Goal: Task Accomplishment & Management: Manage account settings

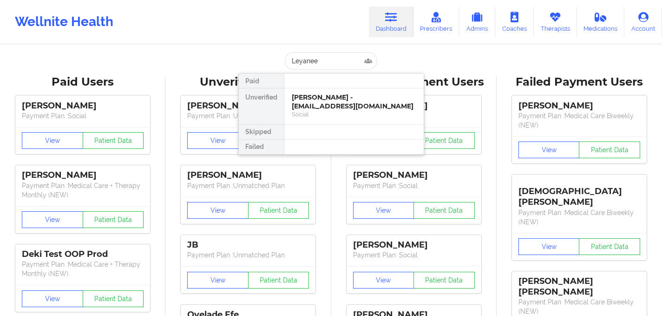
click at [377, 109] on div "[PERSON_NAME] - [EMAIL_ADDRESS][DOMAIN_NAME]" at bounding box center [354, 101] width 125 height 17
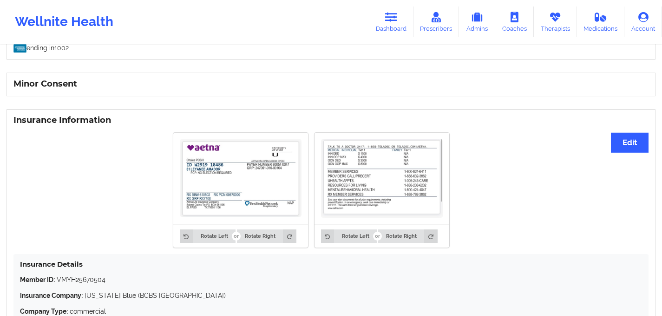
scroll to position [588, 0]
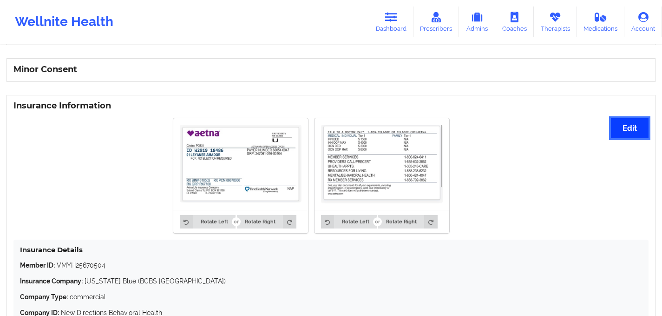
click at [632, 137] on button "Edit" at bounding box center [630, 128] width 38 height 20
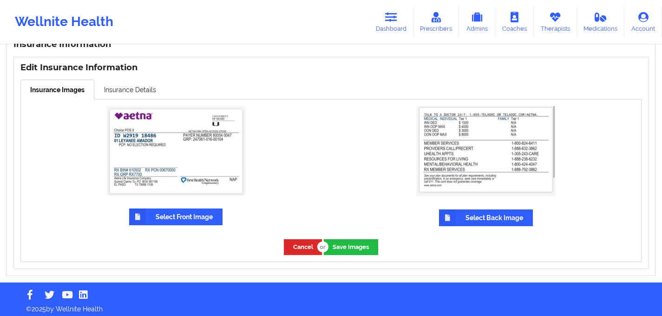
scroll to position [657, 0]
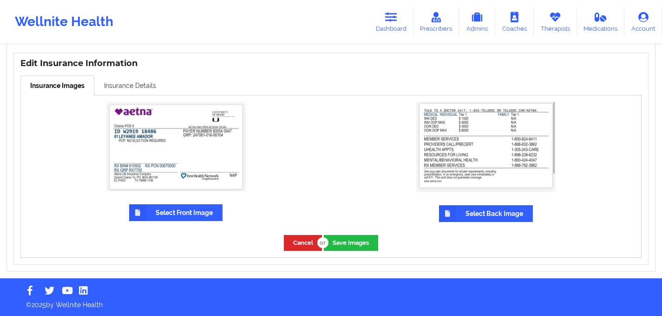
click at [144, 79] on link "Insurance Details" at bounding box center [130, 85] width 72 height 20
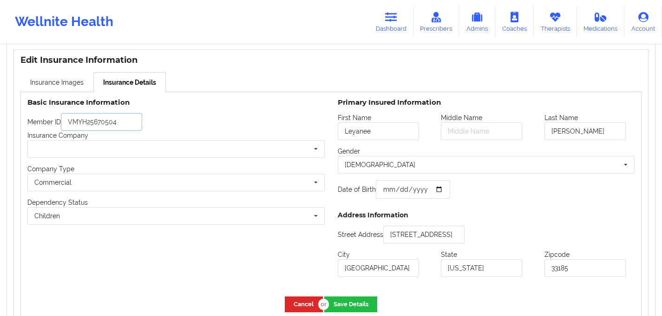
click at [110, 119] on input "VMYH25670504" at bounding box center [101, 122] width 81 height 18
paste input "W291918486"
type input "W291918486"
click at [233, 119] on div "Member ID W291918486" at bounding box center [175, 122] width 297 height 18
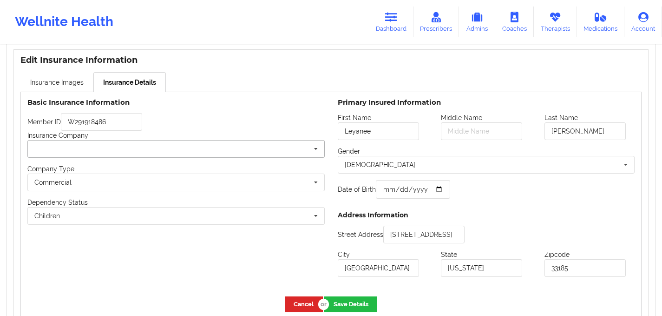
click at [102, 148] on input "text" at bounding box center [176, 148] width 297 height 17
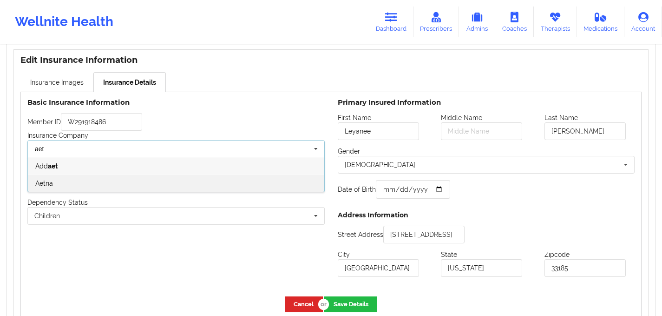
type input "aet"
click at [103, 185] on div "Aetna" at bounding box center [176, 182] width 297 height 17
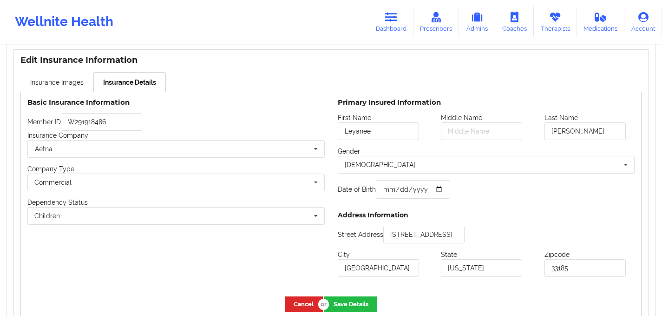
click at [205, 114] on div "Basic Insurance Information Member ID W291918486 Insurance Company Aetna BCBS (…" at bounding box center [176, 191] width 310 height 198
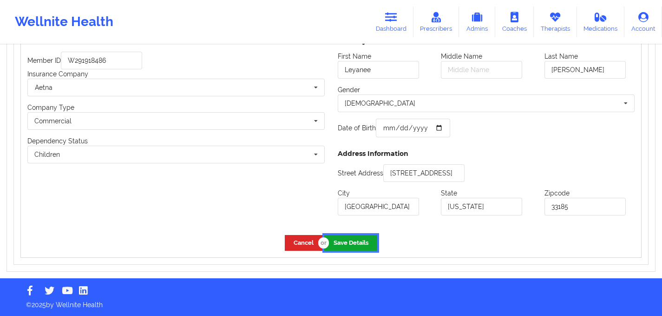
click at [344, 244] on button "Save Details" at bounding box center [350, 242] width 53 height 15
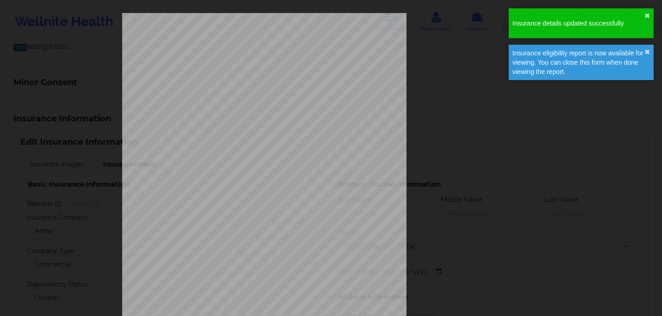
type input "Leyanee"
type input "[PERSON_NAME]"
type input "[DATE]"
type input "[STREET_ADDRESS]"
type input "[GEOGRAPHIC_DATA]"
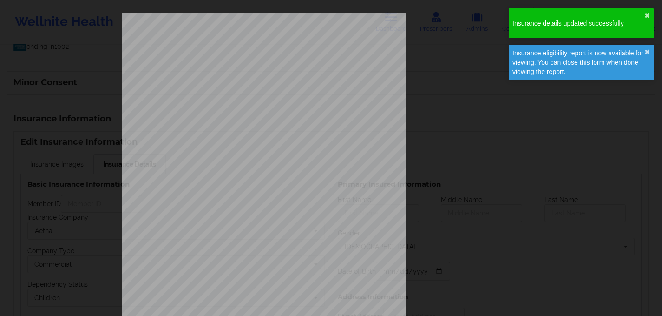
type input "[US_STATE]"
type input "33185"
type input "W291918486"
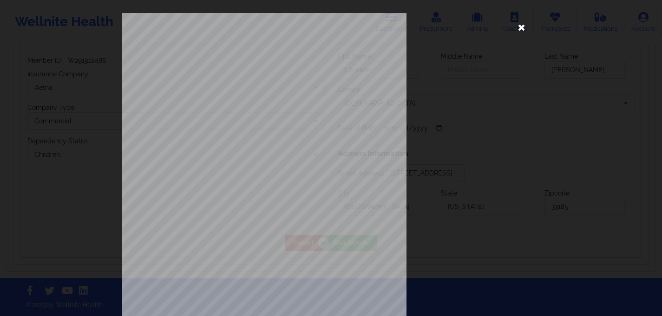
click at [520, 20] on icon at bounding box center [521, 27] width 15 height 15
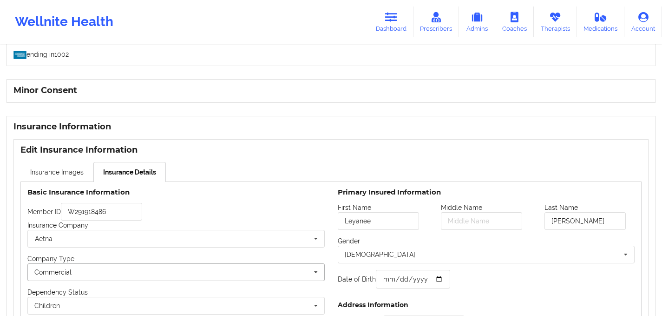
scroll to position [512, 0]
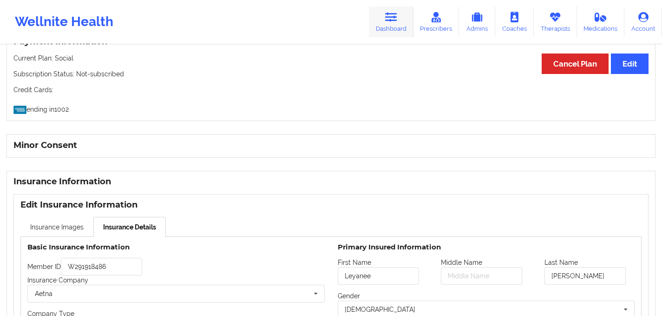
click at [387, 30] on link "Dashboard" at bounding box center [391, 22] width 45 height 31
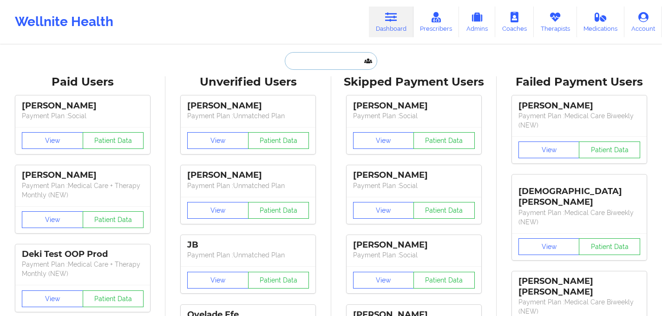
click at [321, 66] on input "text" at bounding box center [331, 61] width 92 height 18
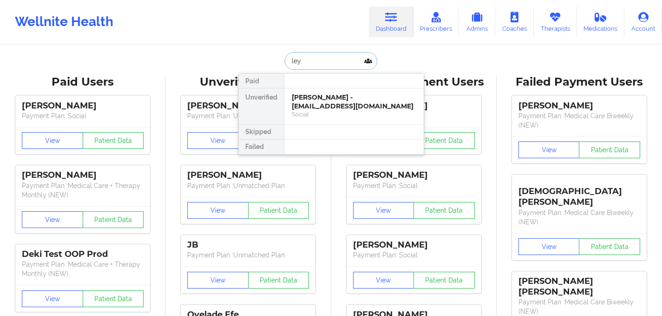
type input "leya"
click at [338, 98] on div "[PERSON_NAME] - [EMAIL_ADDRESS][DOMAIN_NAME]" at bounding box center [354, 101] width 125 height 17
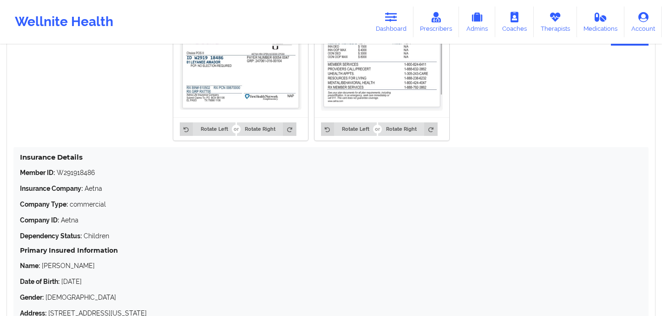
scroll to position [680, 0]
